Goal: Communication & Community: Share content

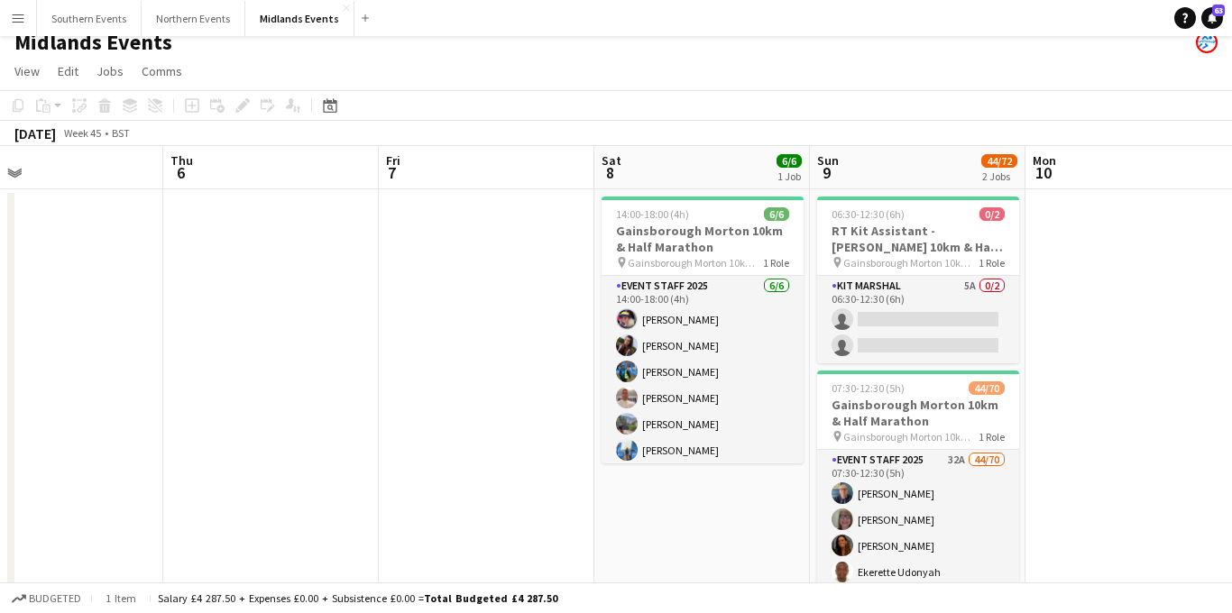
scroll to position [0, 739]
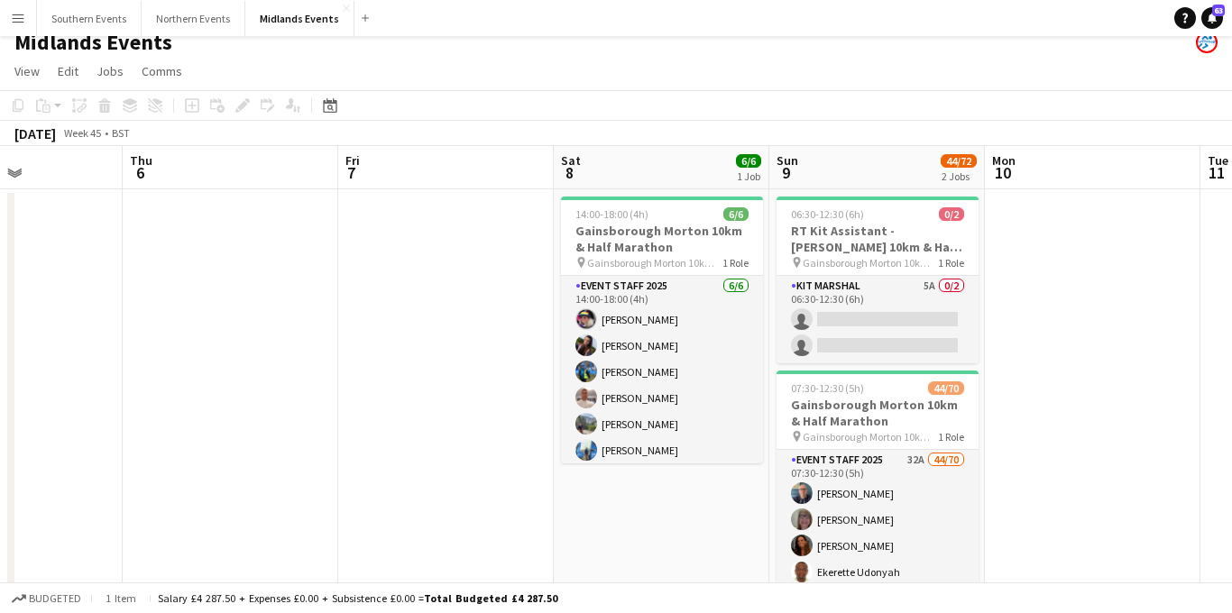
click at [18, 14] on app-icon "Menu" at bounding box center [18, 18] width 14 height 14
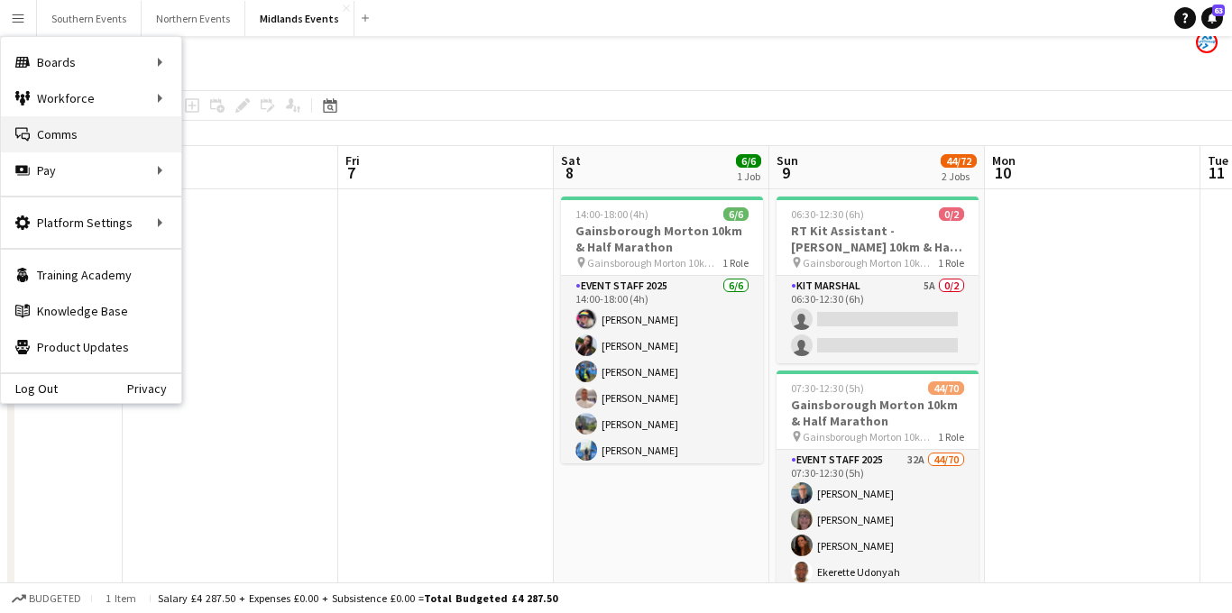
click at [47, 131] on link "Comms Comms" at bounding box center [91, 134] width 180 height 36
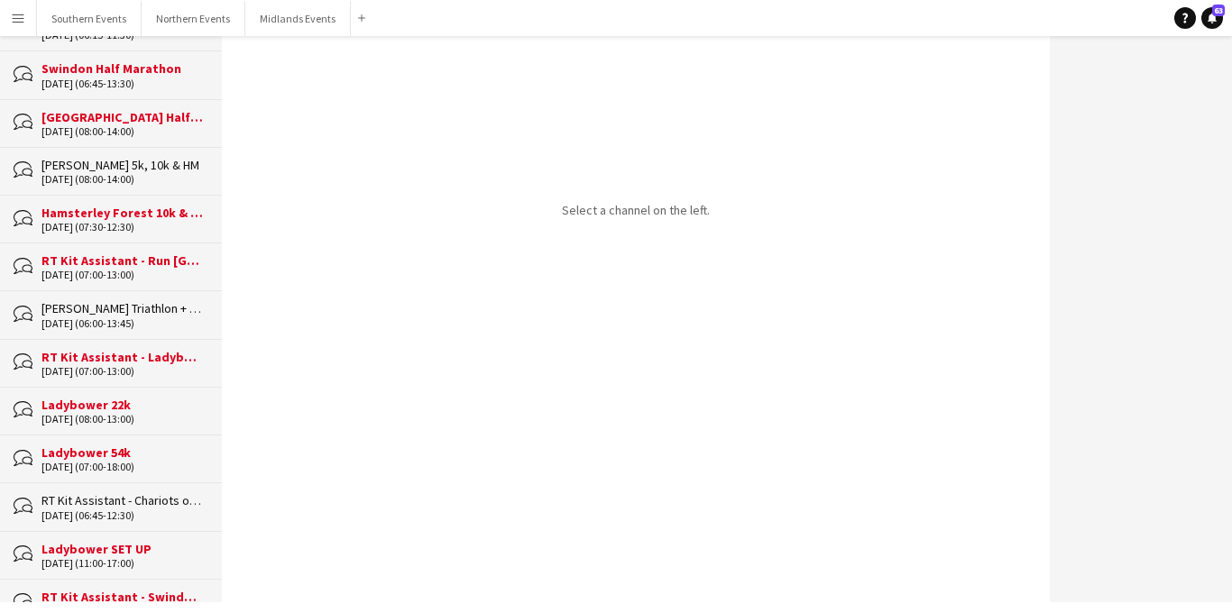
scroll to position [1093, 0]
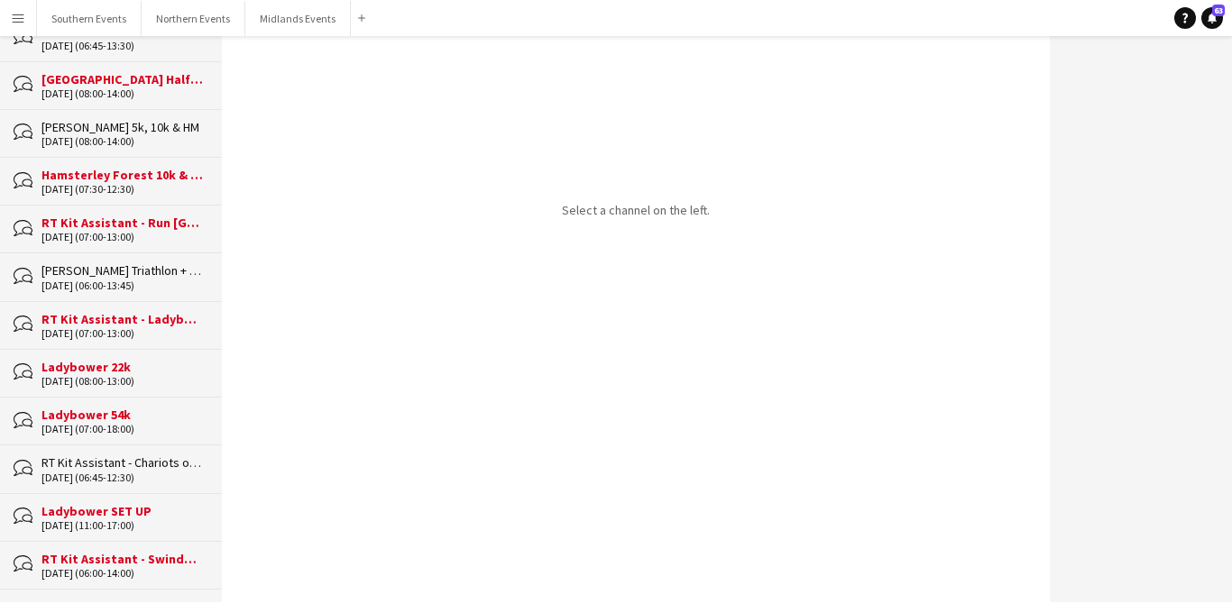
click at [115, 412] on div "Ladybower 54k" at bounding box center [122, 415] width 162 height 16
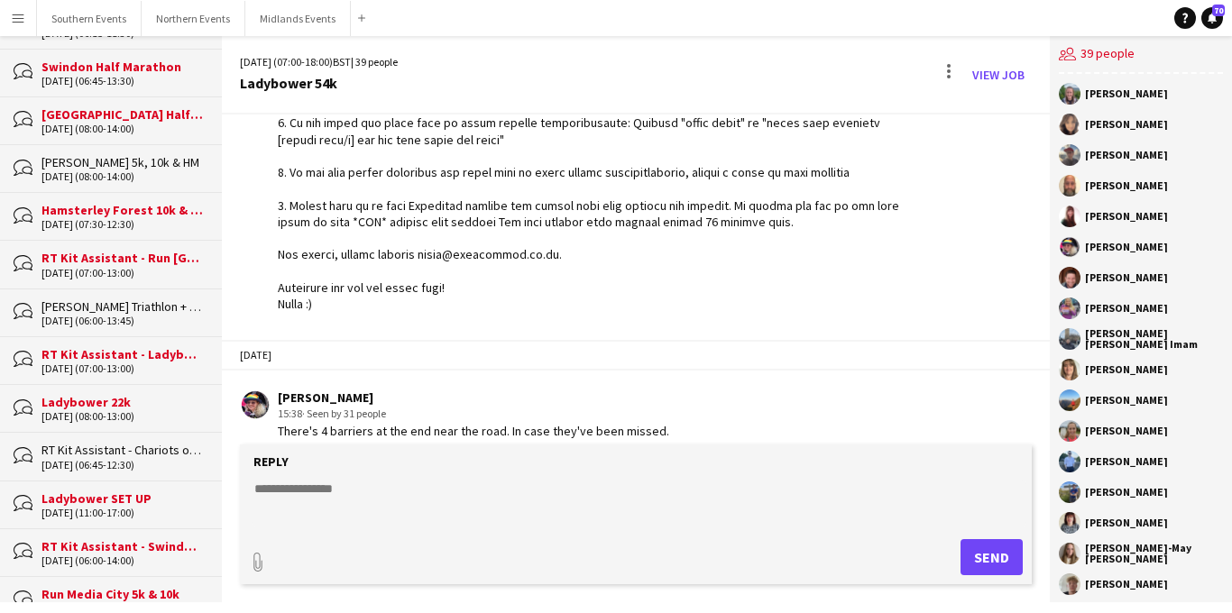
scroll to position [1122, 0]
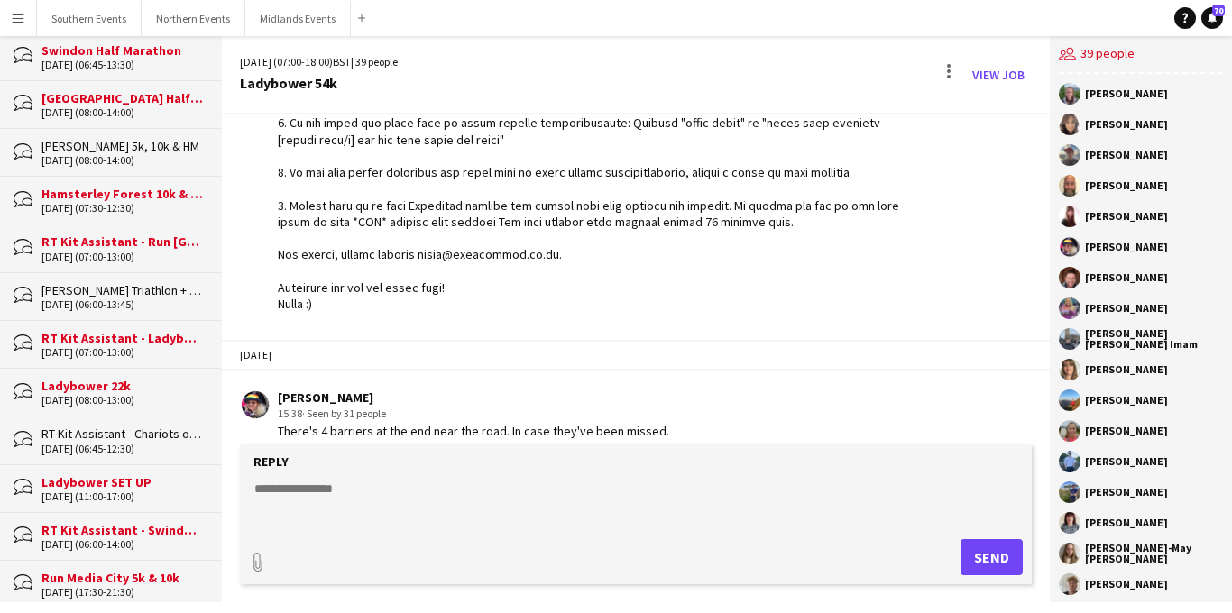
click at [91, 399] on div "[DATE] (08:00-13:00)" at bounding box center [122, 400] width 162 height 13
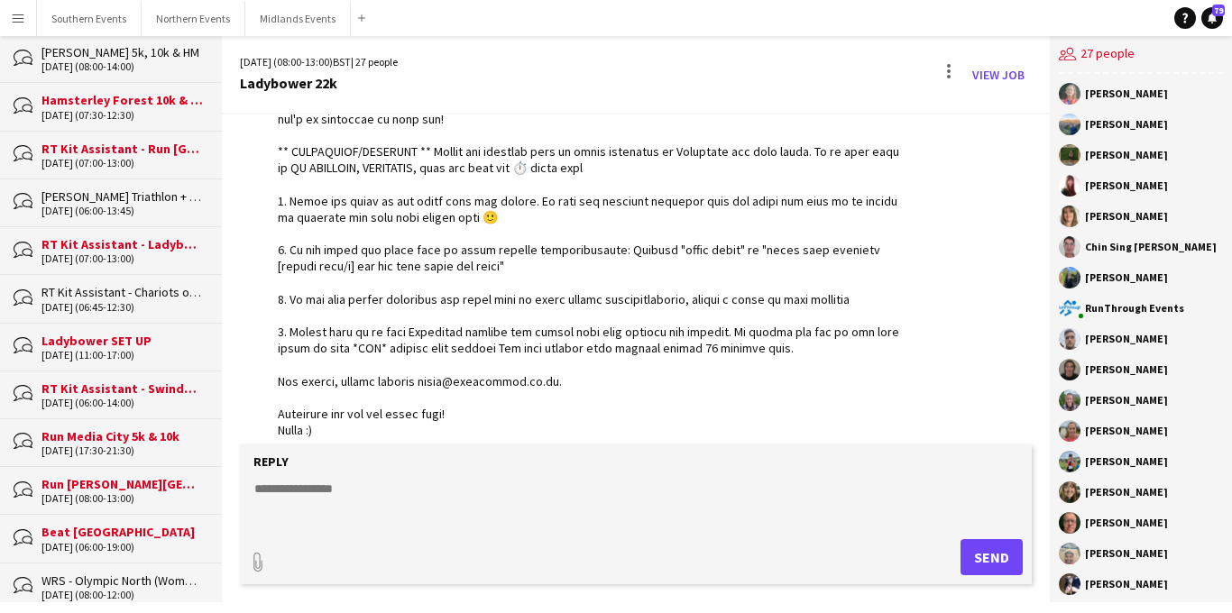
scroll to position [1271, 0]
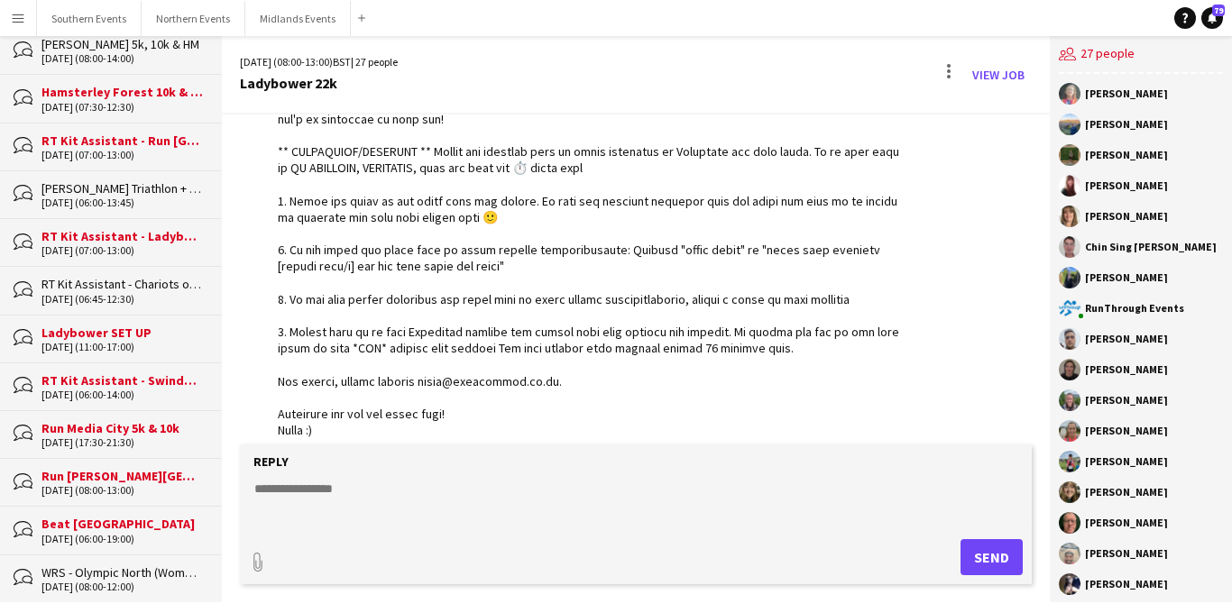
click at [86, 531] on div "Beat [GEOGRAPHIC_DATA]" at bounding box center [122, 524] width 162 height 16
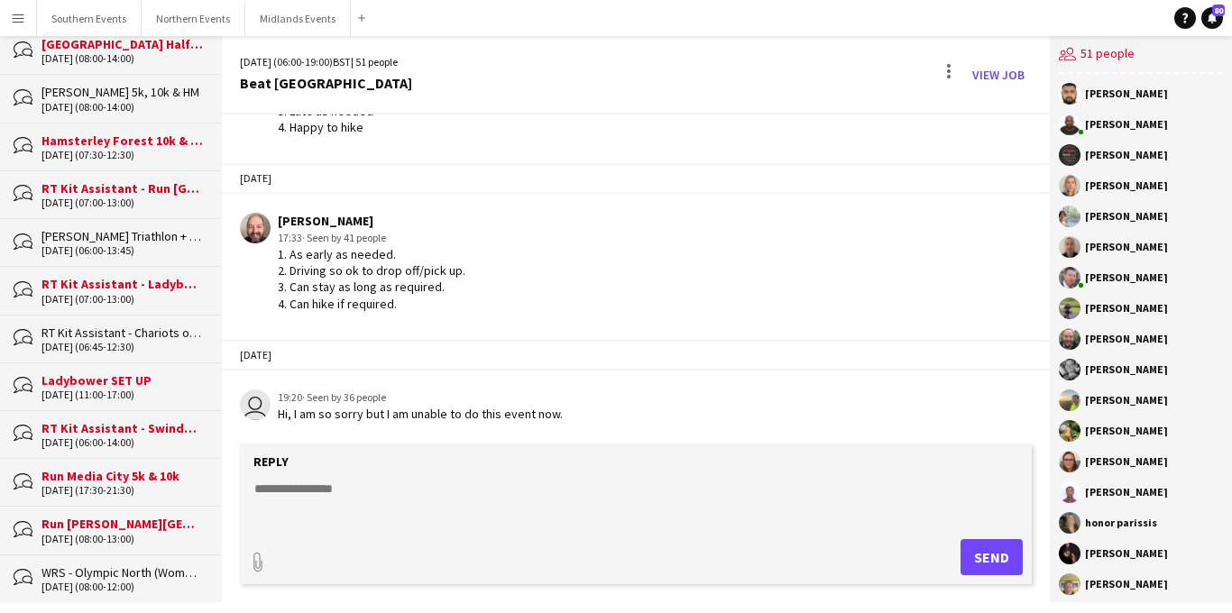
scroll to position [1287, 0]
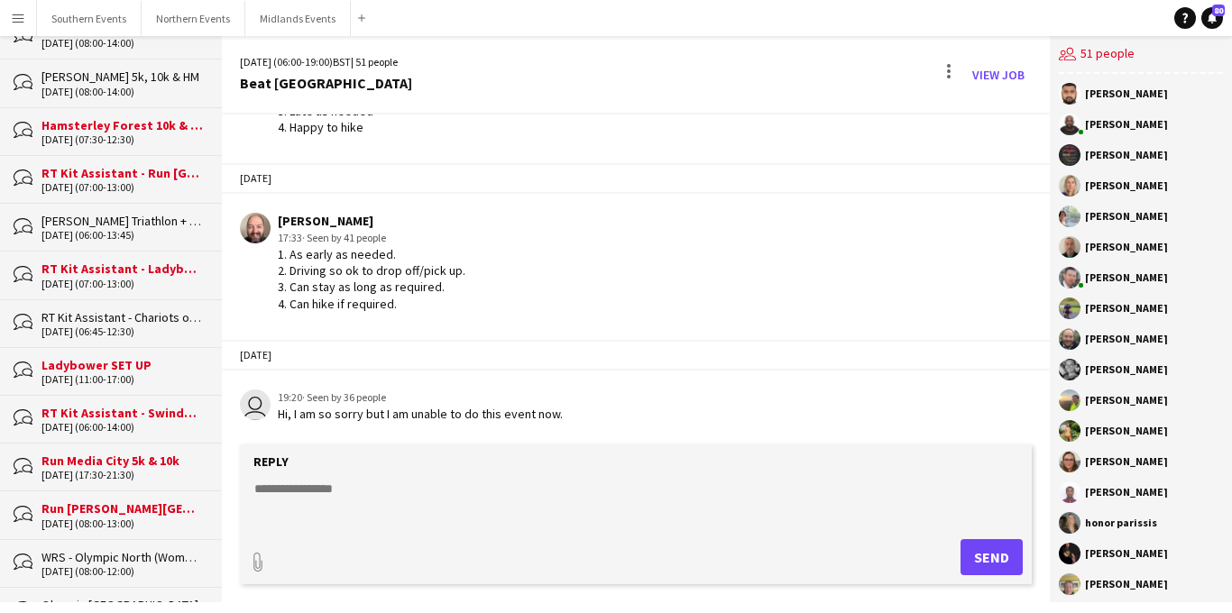
click at [110, 380] on div "[DATE] (11:00-17:00)" at bounding box center [122, 379] width 162 height 13
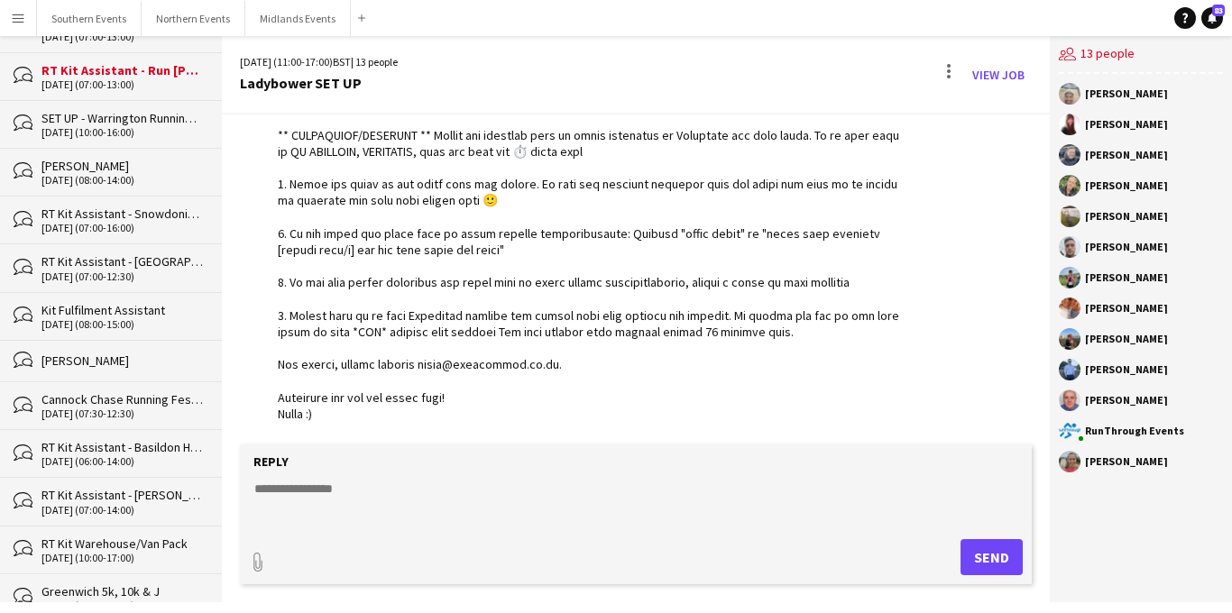
scroll to position [2738, 0]
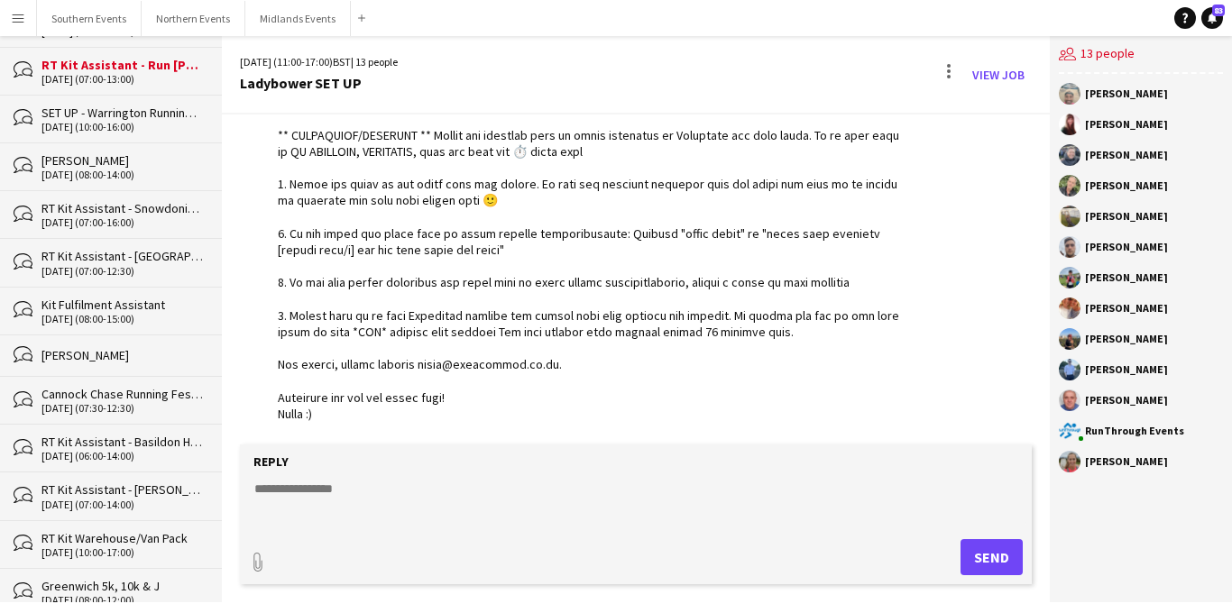
click at [128, 399] on div "Cannock Chase Running Festival" at bounding box center [122, 394] width 162 height 16
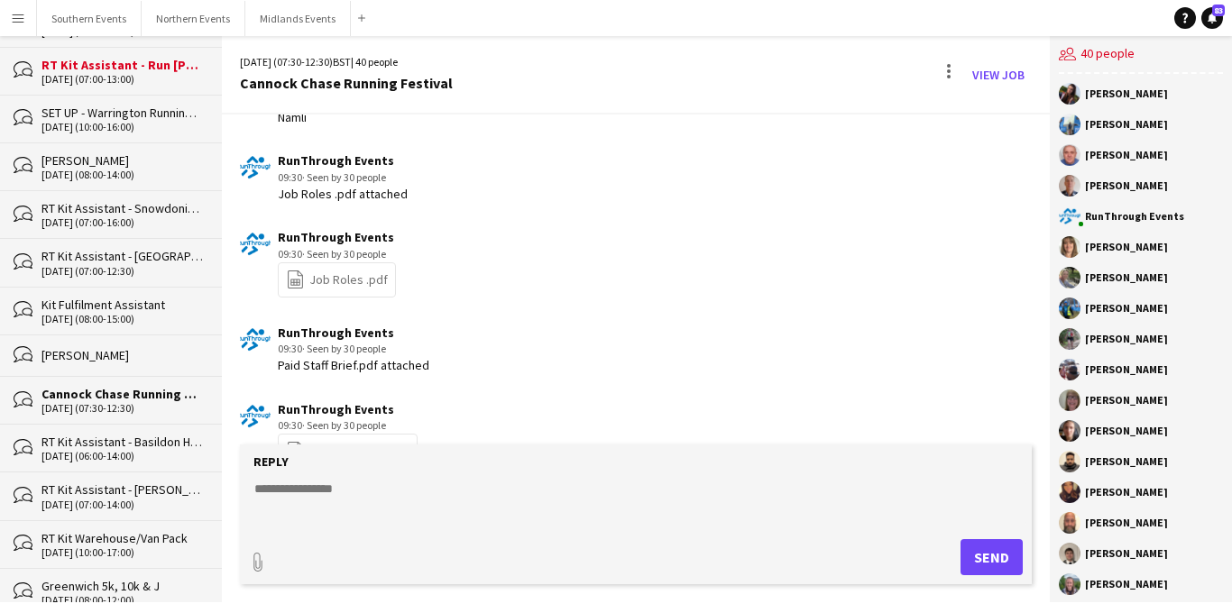
scroll to position [1298, 0]
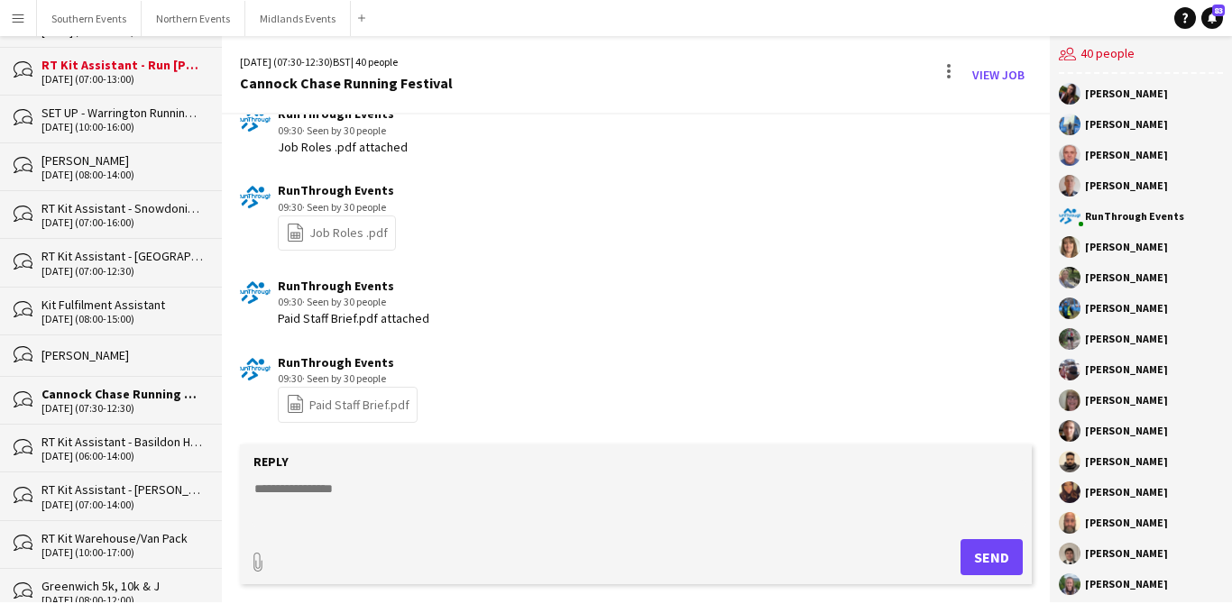
click at [285, 488] on textarea at bounding box center [639, 503] width 774 height 47
paste textarea "**********"
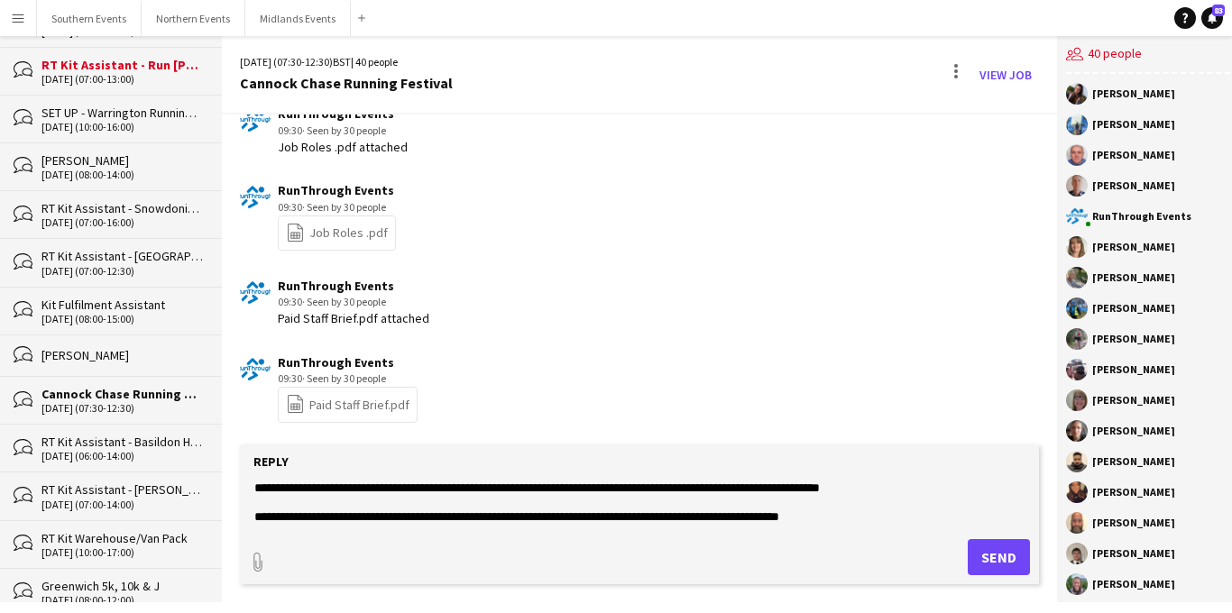
scroll to position [101, 0]
type textarea "**********"
type input "**********"
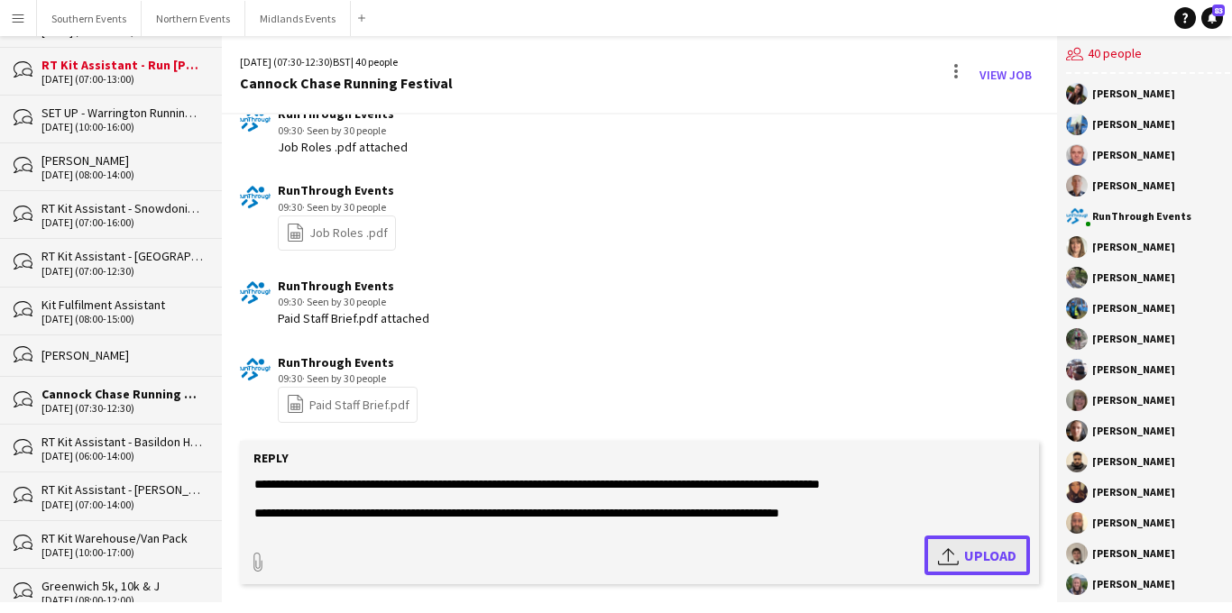
click at [942, 550] on app-icon "Upload" at bounding box center [951, 556] width 26 height 22
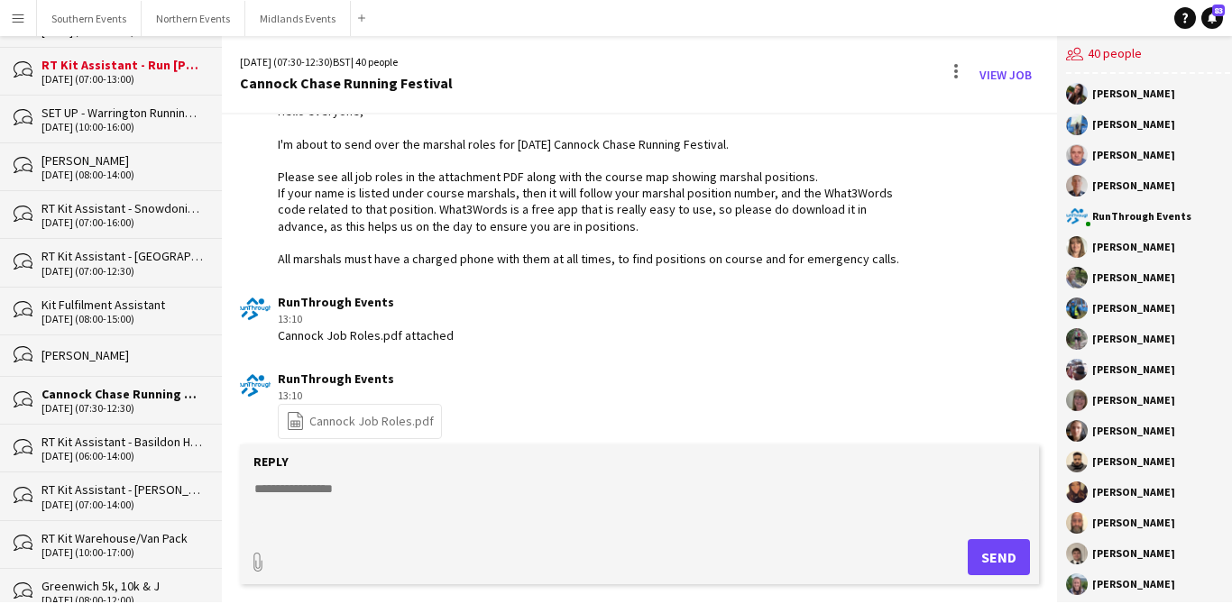
scroll to position [1746, 0]
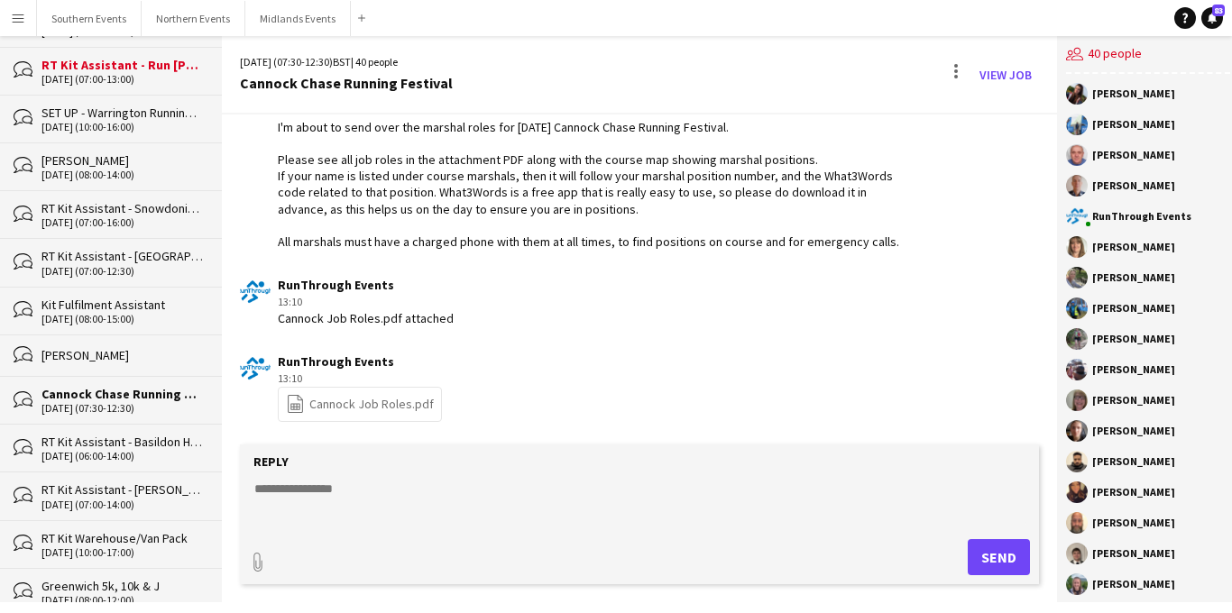
click at [306, 490] on textarea at bounding box center [639, 503] width 774 height 47
paste textarea "**********"
type textarea "**********"
click at [971, 552] on button "Send" at bounding box center [998, 557] width 62 height 36
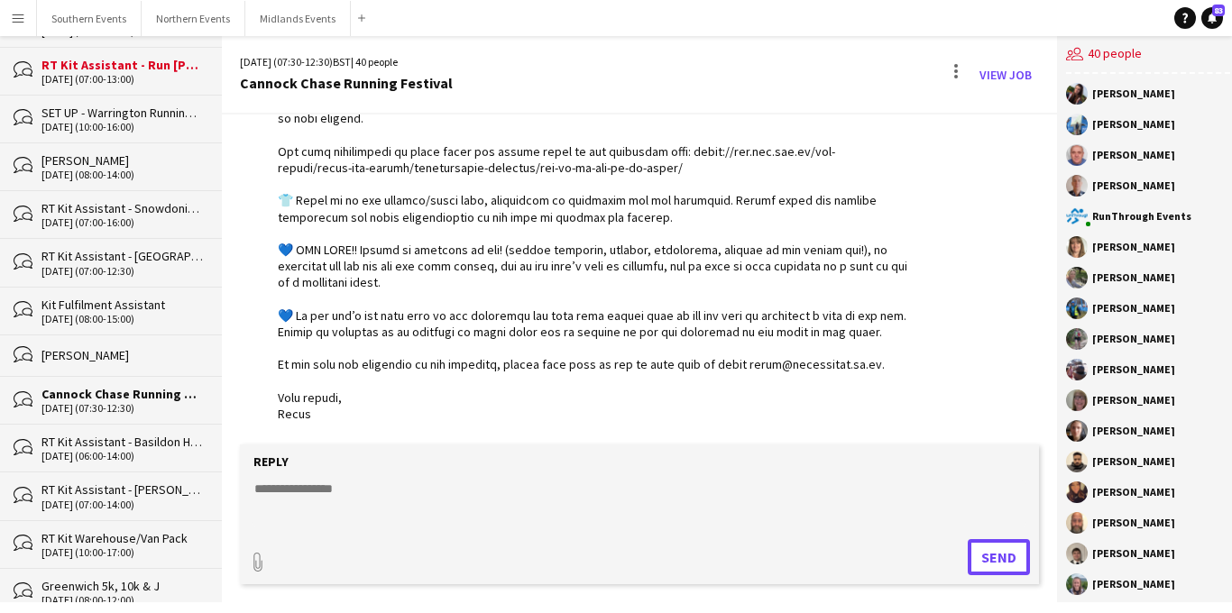
scroll to position [2691, 0]
type input "**********"
click at [946, 543] on button "Upload Upload" at bounding box center [976, 556] width 105 height 40
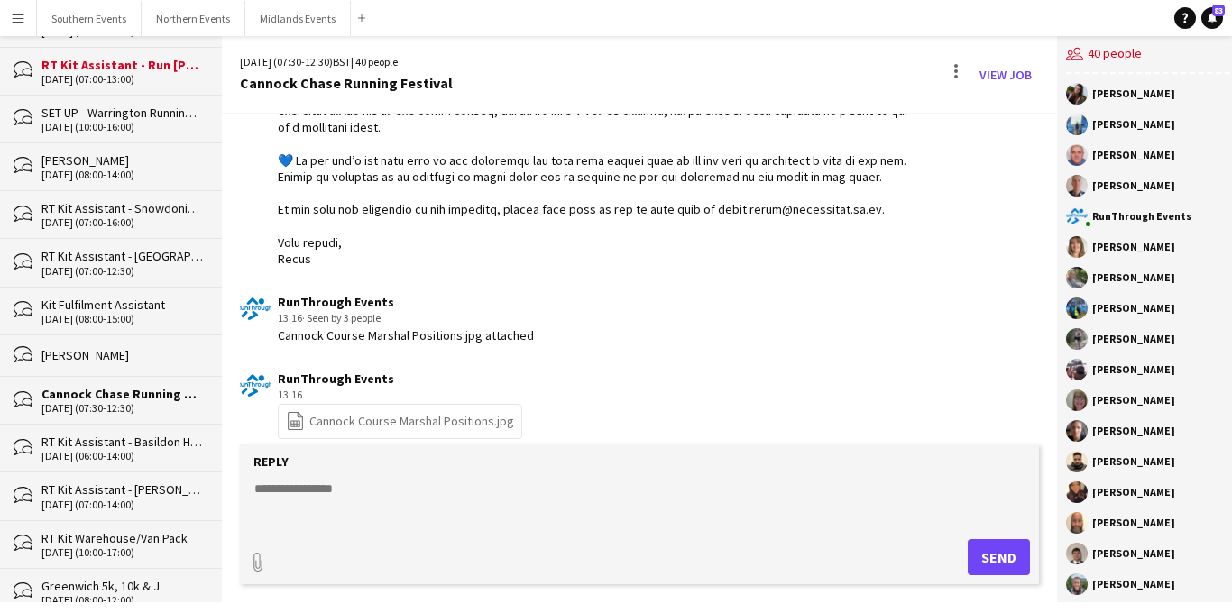
scroll to position [2863, 0]
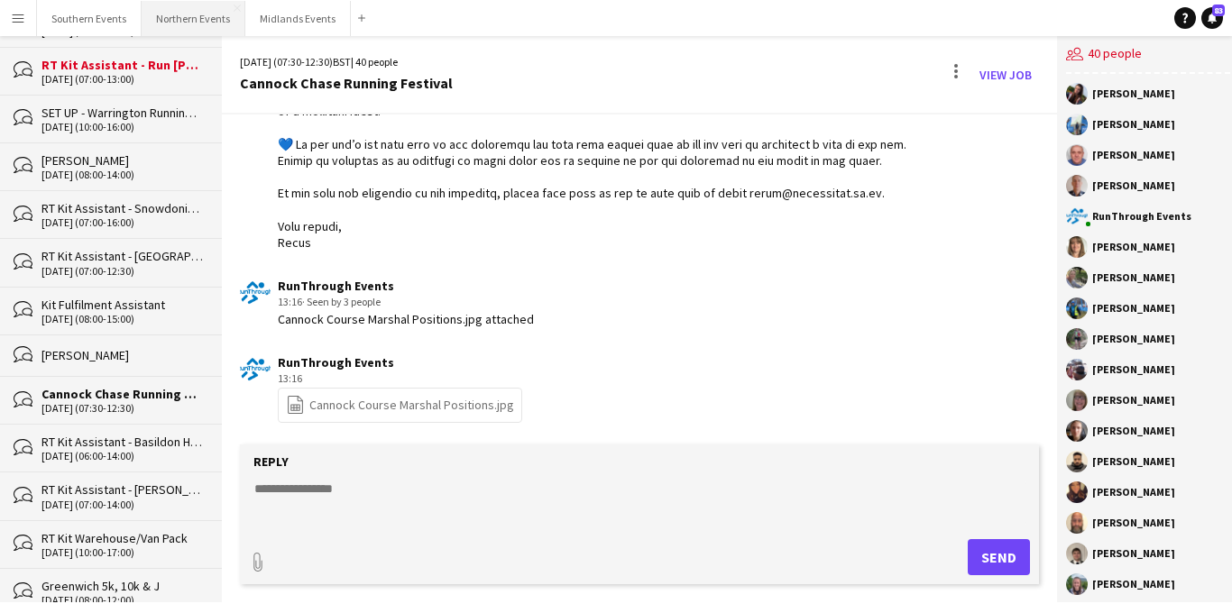
click at [175, 21] on button "Northern Events Close" at bounding box center [194, 18] width 104 height 35
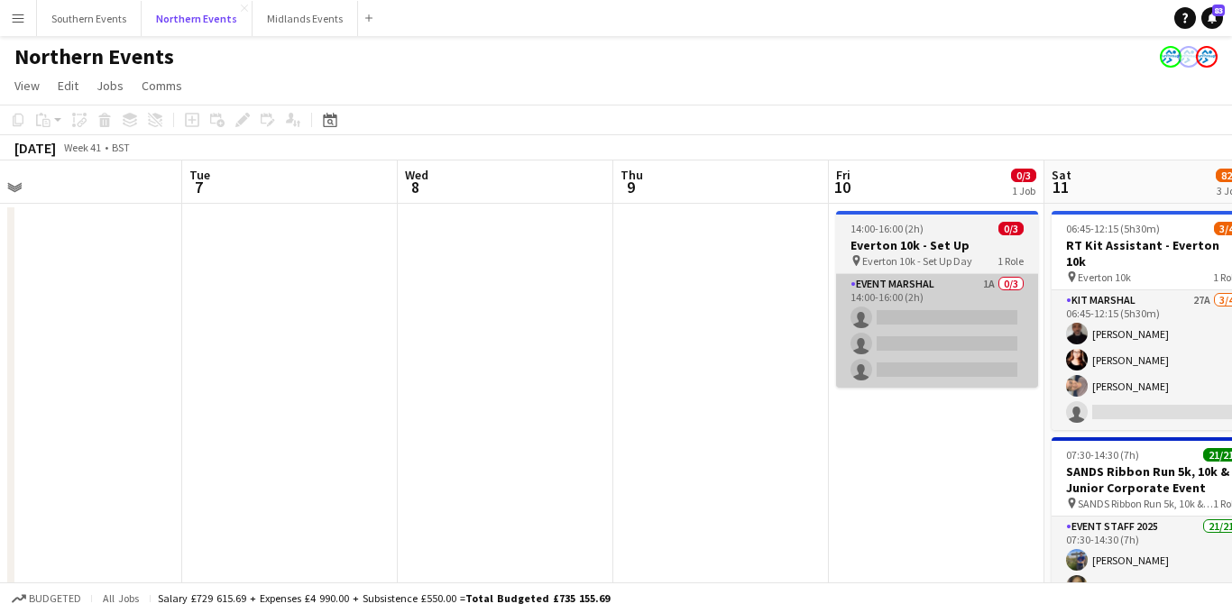
scroll to position [0, 683]
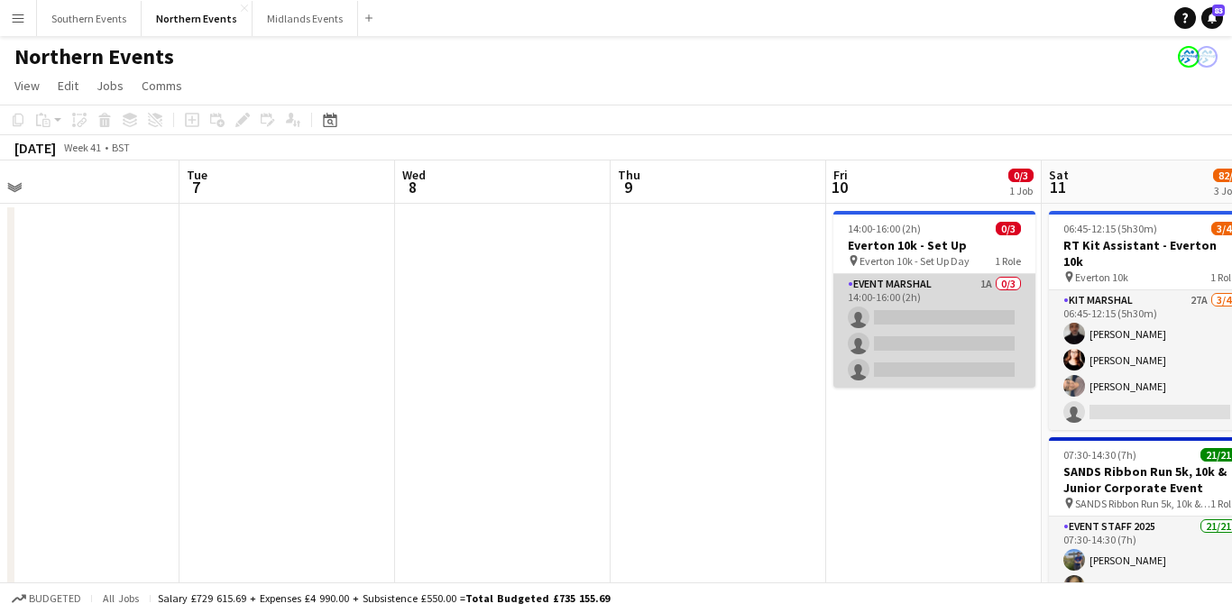
click at [948, 337] on app-card-role "Event Marshal 1A 0/3 14:00-16:00 (2h) single-neutral-actions single-neutral-act…" at bounding box center [934, 331] width 202 height 114
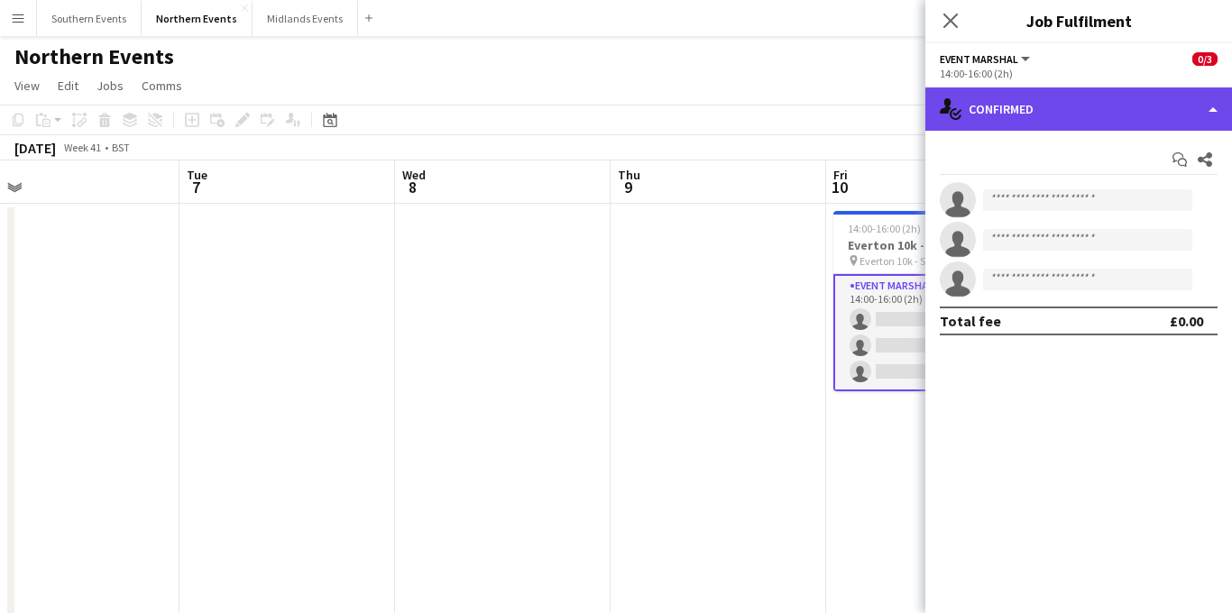
click at [1150, 126] on div "single-neutral-actions-check-2 Confirmed" at bounding box center [1078, 108] width 307 height 43
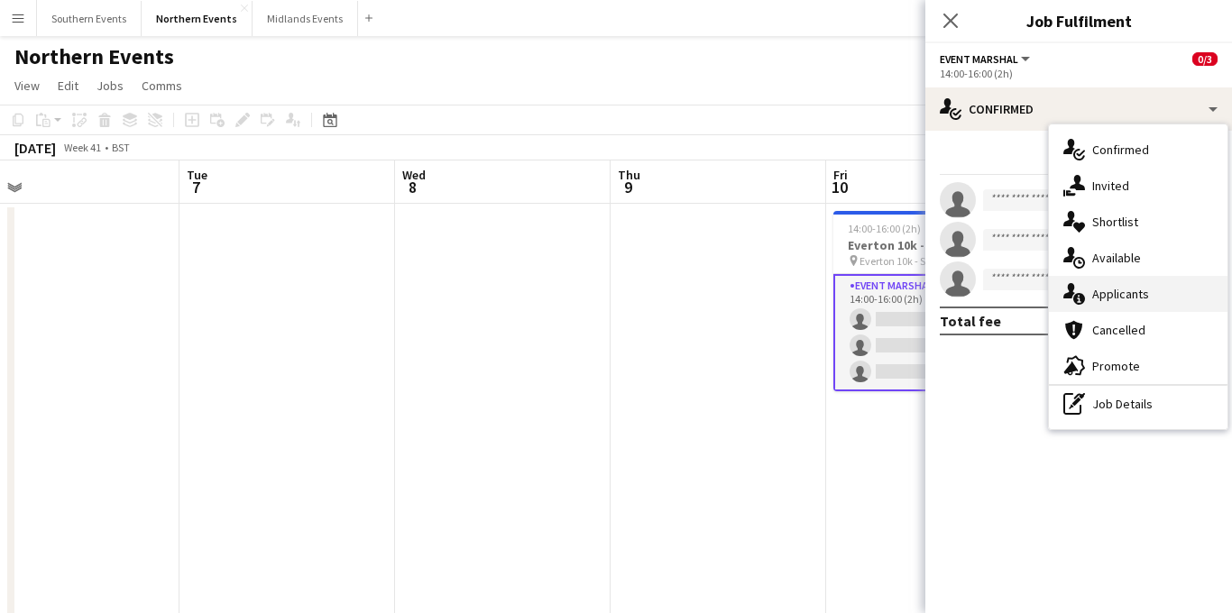
click at [1139, 288] on span "Applicants" at bounding box center [1120, 294] width 57 height 16
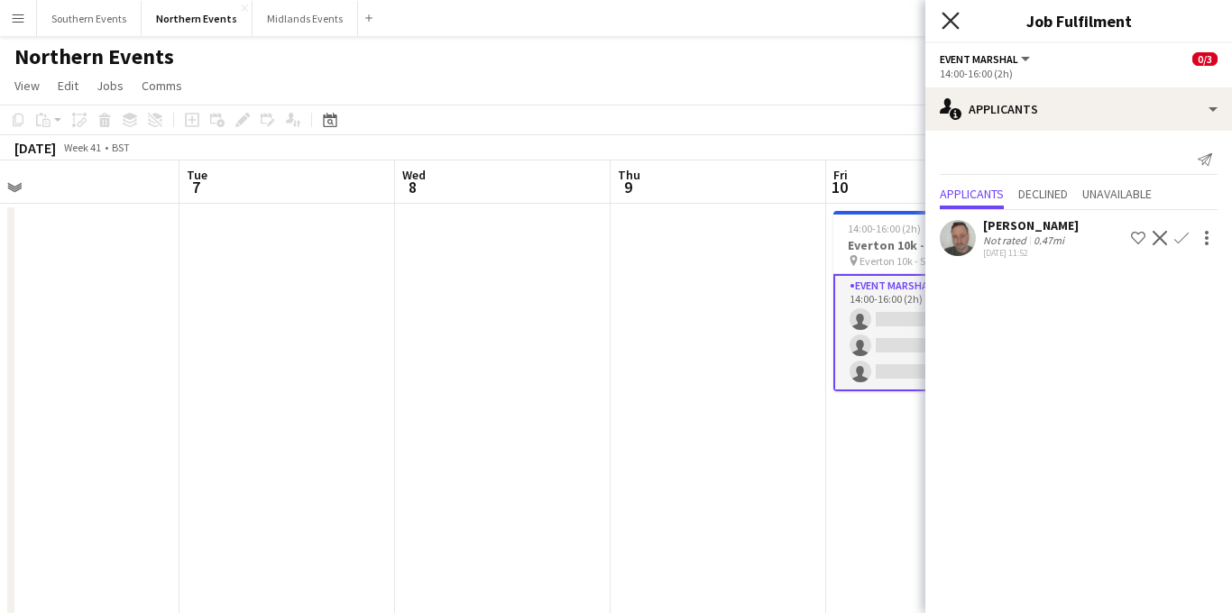
click at [947, 15] on icon at bounding box center [949, 20] width 17 height 17
